Goal: Book appointment/travel/reservation

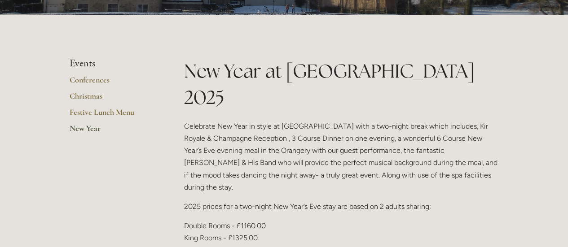
scroll to position [162, 0]
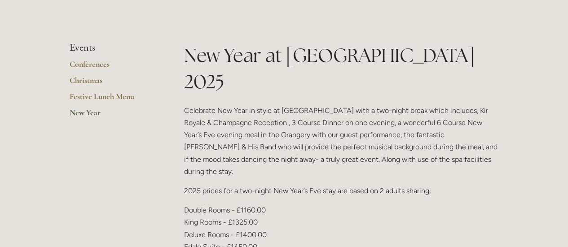
click at [92, 114] on link "New Year" at bounding box center [113, 116] width 86 height 16
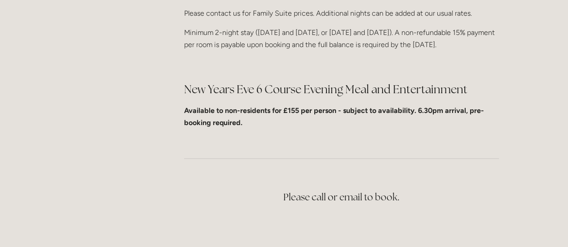
scroll to position [432, 0]
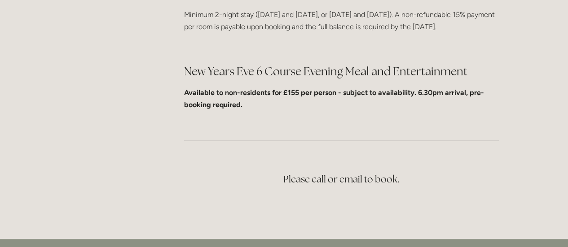
click at [297, 88] on strong "Available to non-residents for £155 per person - subject to availability. 6.30p…" at bounding box center [334, 98] width 300 height 21
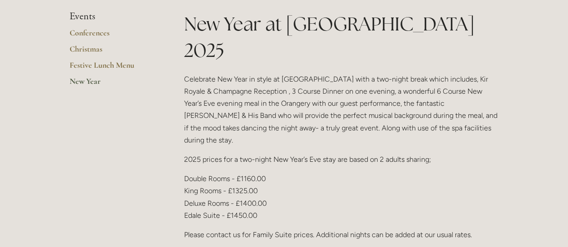
scroll to position [181, 0]
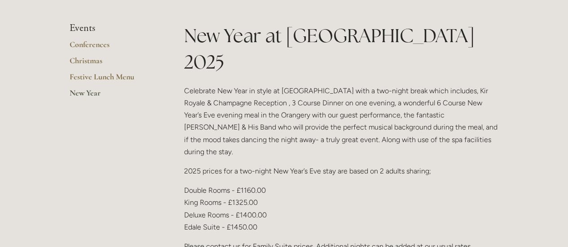
click at [349, 184] on p "Double Rooms - £1160.00 King Rooms - £1325.00 Deluxe Rooms - £1400.00 Edale Sui…" at bounding box center [341, 208] width 314 height 49
click at [324, 165] on p "2025 prices for a two-night New Year’s Eve stay are based on 2 adults sharing;" at bounding box center [341, 171] width 314 height 12
click at [329, 144] on div "New Year at Losehill House 2025 Celebrate New Year in style at Losehill House w…" at bounding box center [341, 192] width 314 height 340
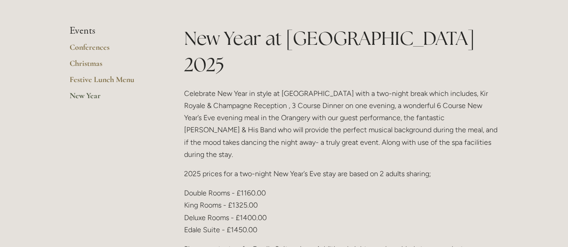
scroll to position [179, 0]
click at [90, 93] on link "New Year" at bounding box center [113, 98] width 86 height 16
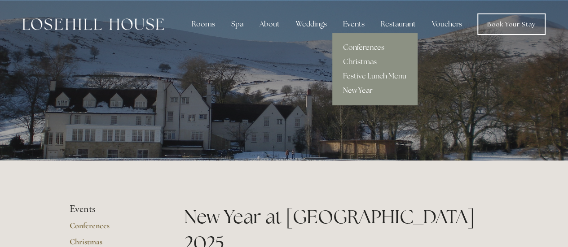
click at [362, 87] on link "New Year" at bounding box center [374, 90] width 85 height 14
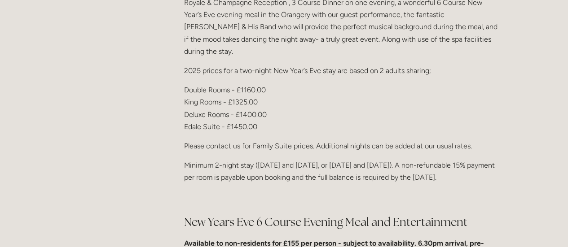
scroll to position [289, 0]
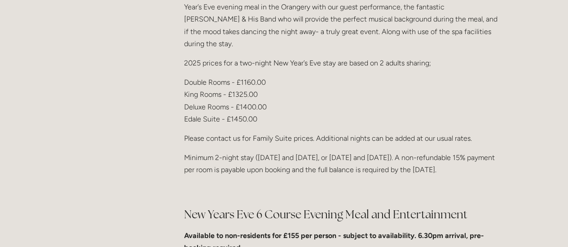
click at [152, 165] on main "Events Conferences Christmas Festive Lunch Menu New Year New Year at [GEOGRAPHI…" at bounding box center [284, 126] width 458 height 511
